Goal: Task Accomplishment & Management: Manage account settings

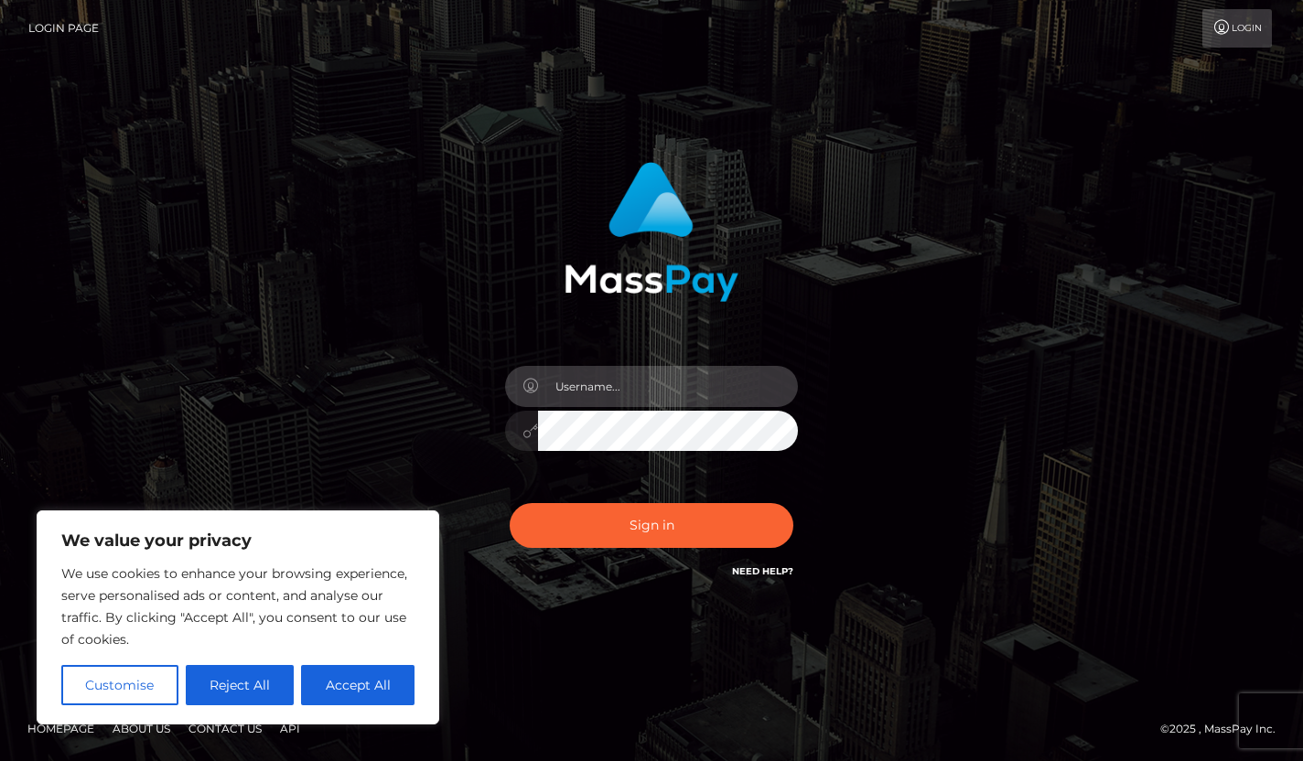
click at [621, 385] on input "text" at bounding box center [668, 386] width 260 height 41
type input "briannaarson@gmail.com"
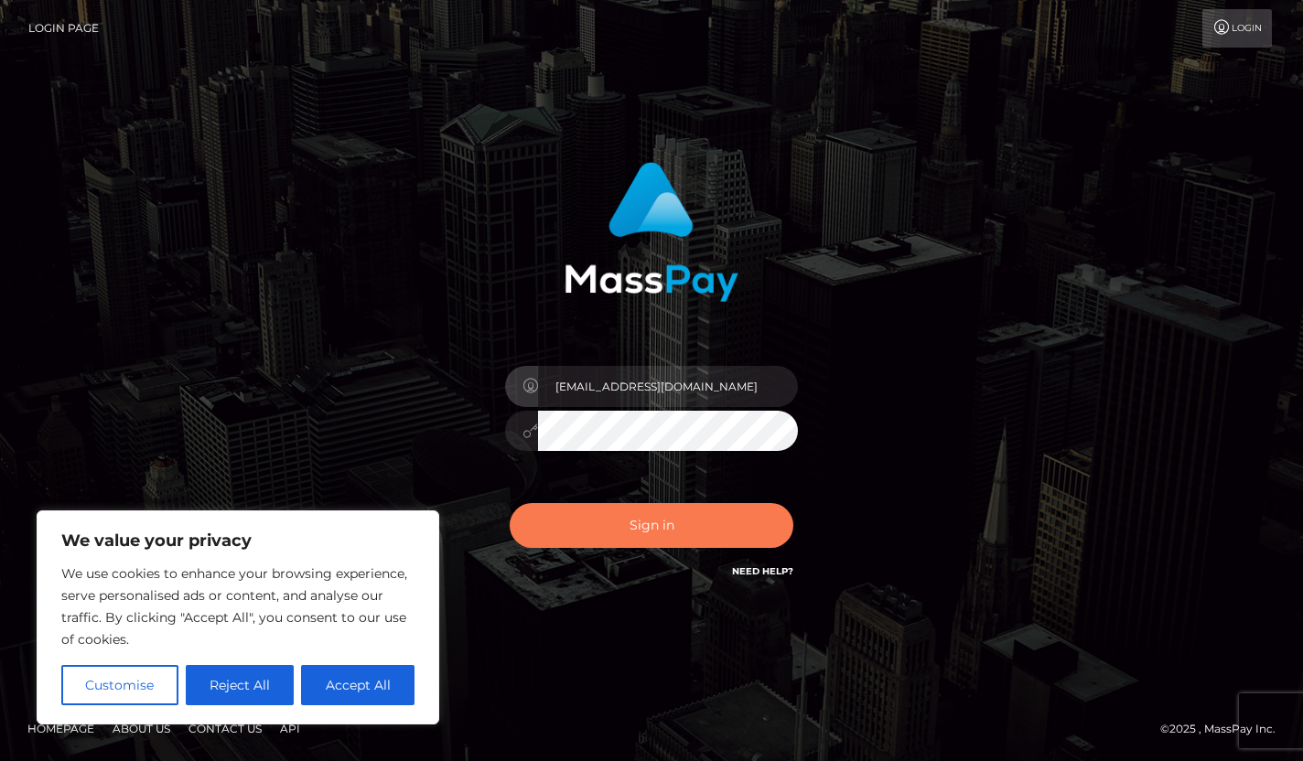
click at [628, 532] on button "Sign in" at bounding box center [651, 525] width 284 height 45
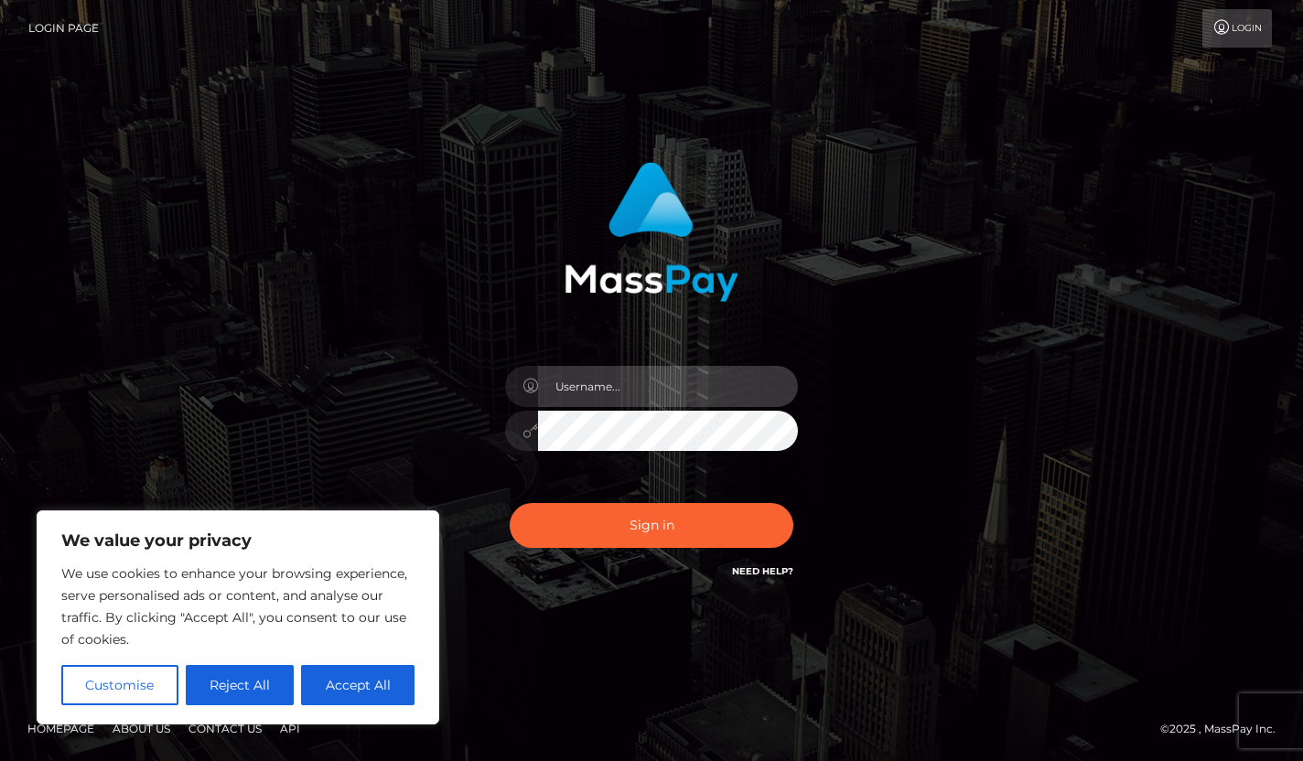
click at [614, 388] on input "text" at bounding box center [668, 386] width 260 height 41
type input "briannaarson@gmail.com"
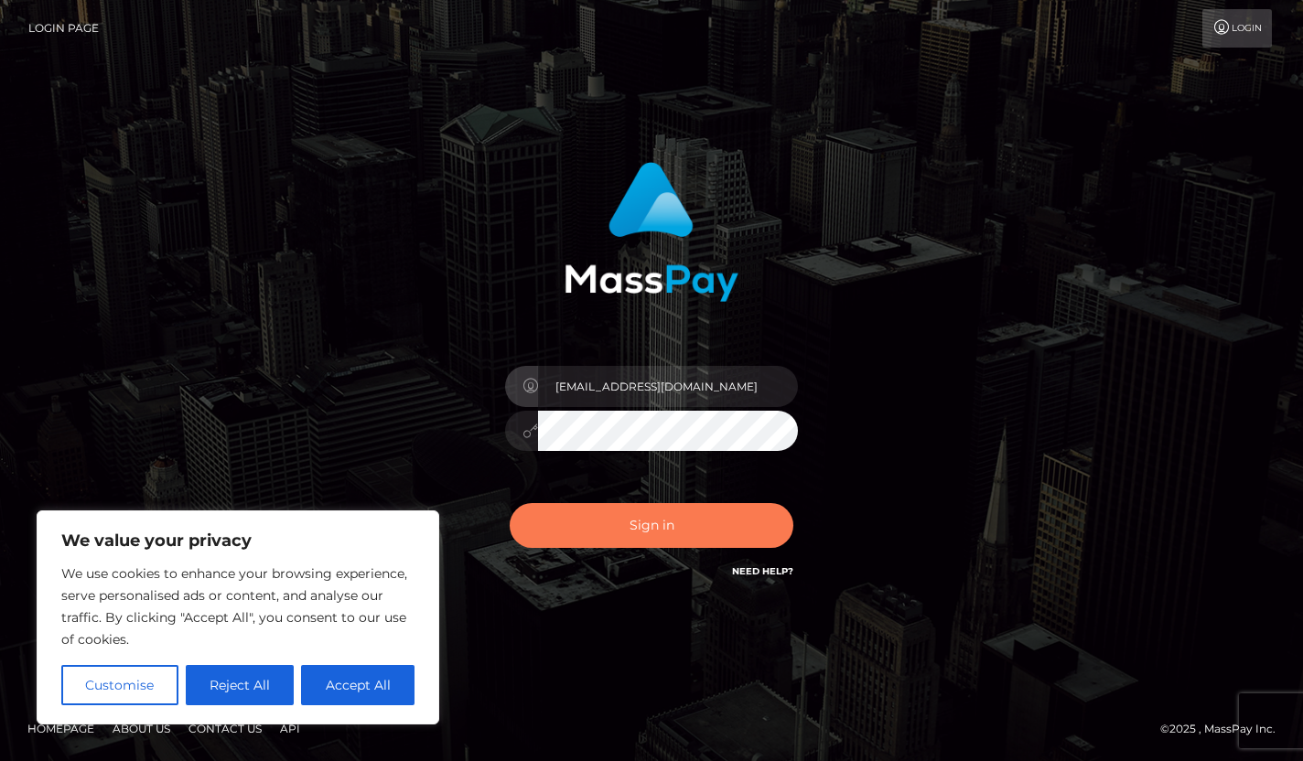
click at [666, 514] on button "Sign in" at bounding box center [651, 525] width 284 height 45
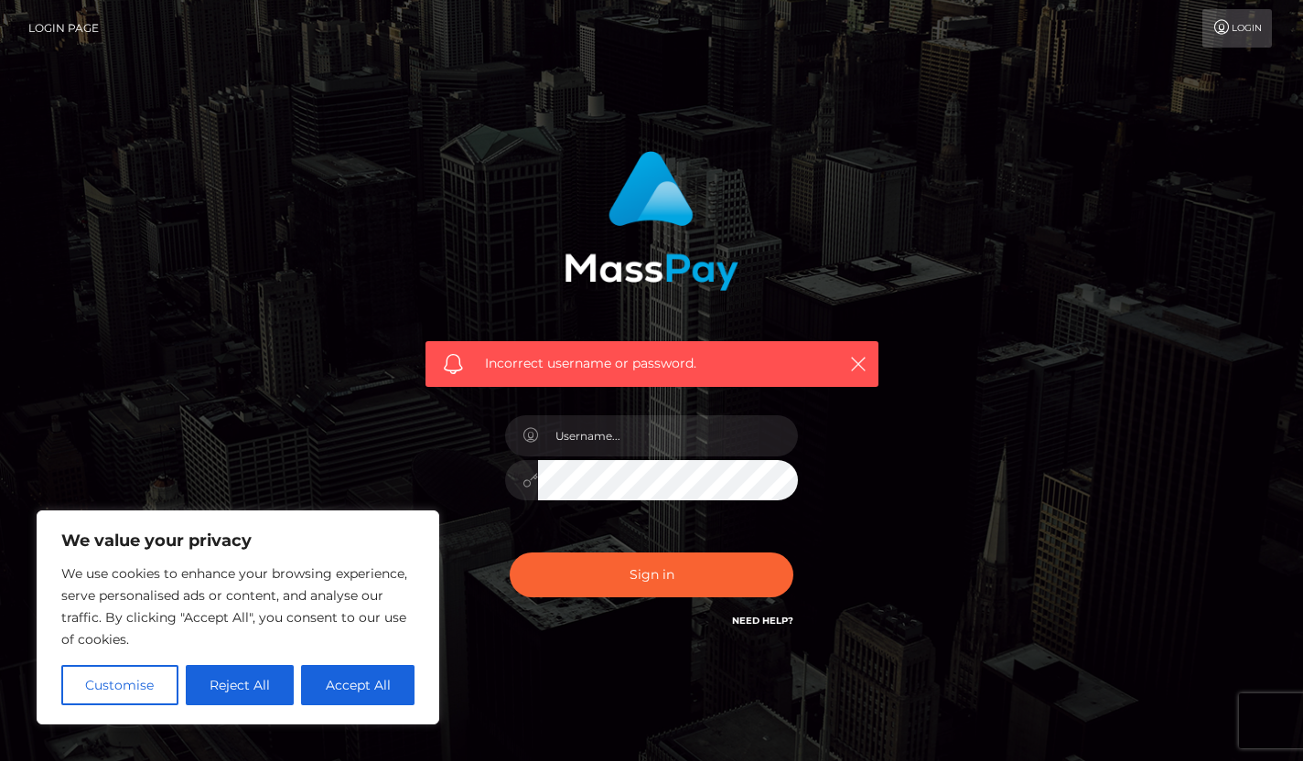
click at [669, 375] on div "Incorrect username or password." at bounding box center [651, 364] width 453 height 46
